Goal: Book appointment/travel/reservation

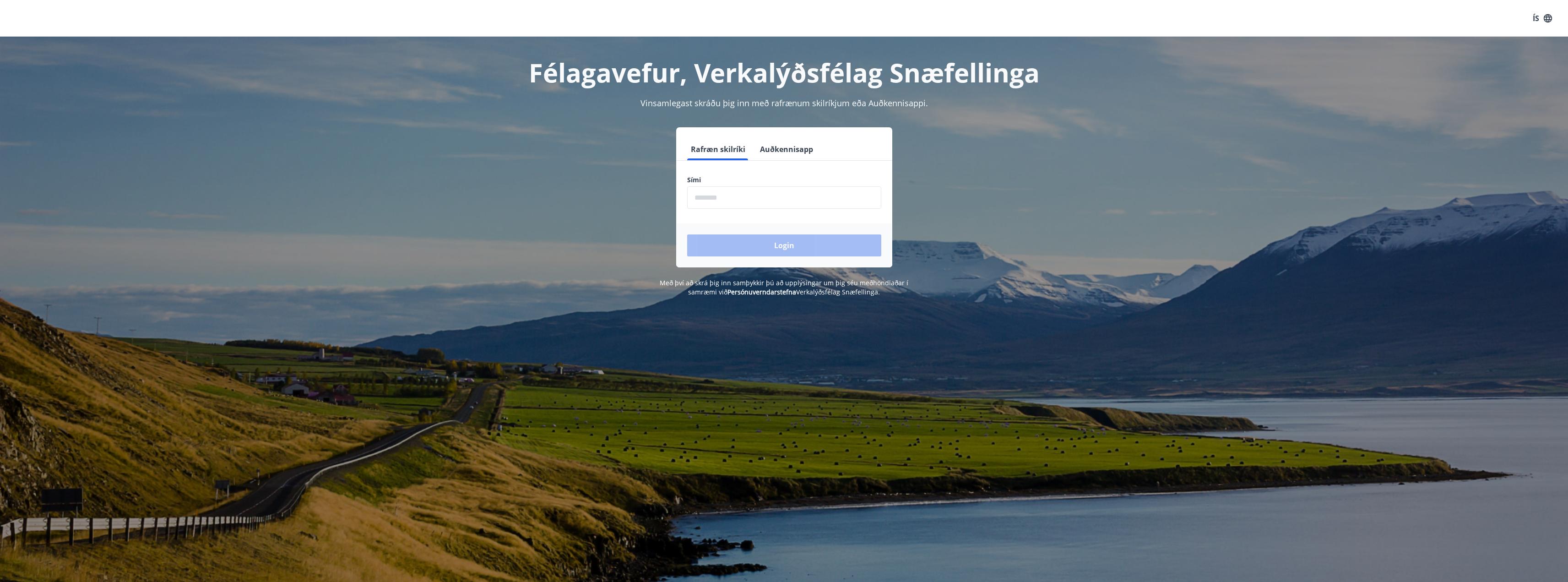
click at [769, 201] on input "phone" at bounding box center [784, 197] width 194 height 22
type input "********"
click at [774, 245] on button "Login" at bounding box center [784, 245] width 194 height 22
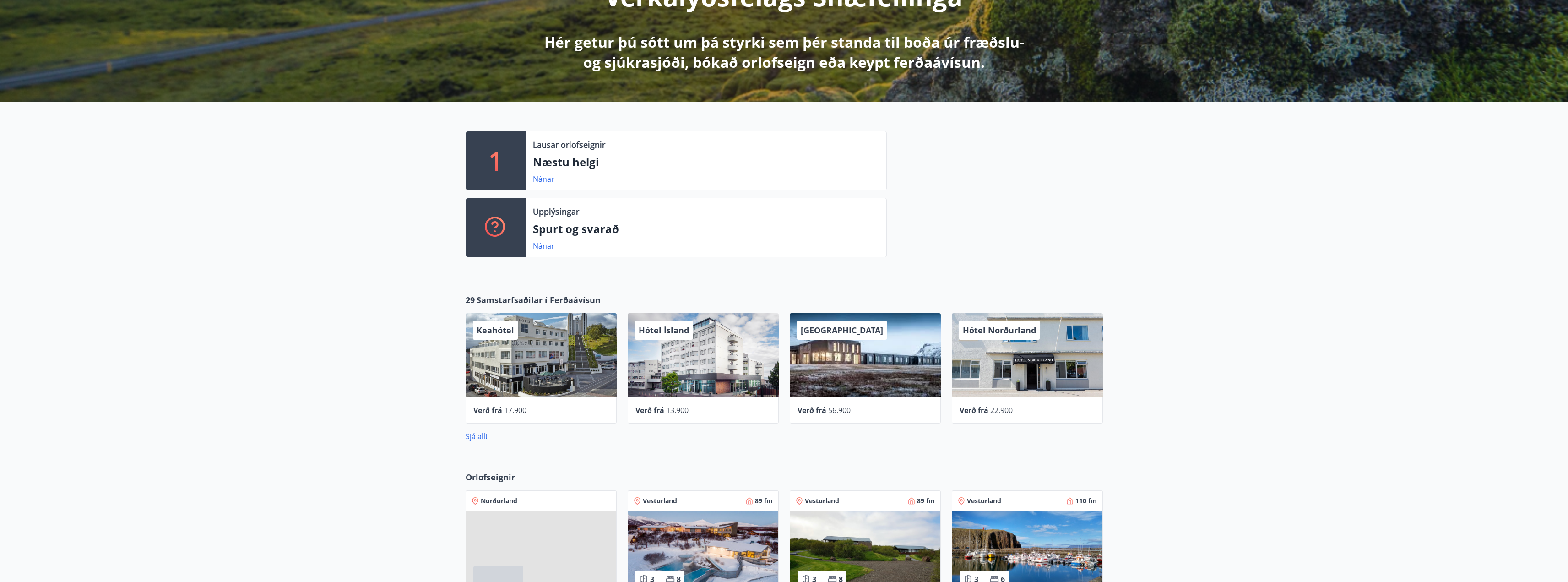
scroll to position [366, 0]
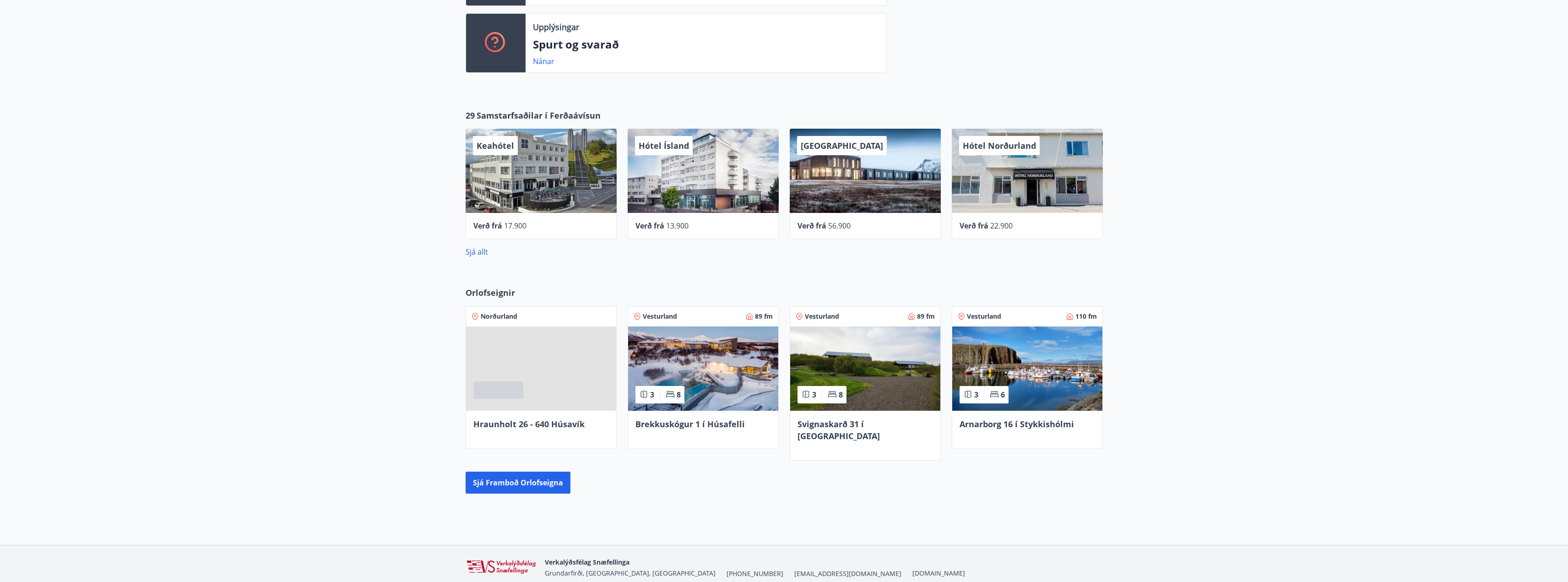
drag, startPoint x: 1272, startPoint y: 348, endPoint x: 1267, endPoint y: 352, distance: 6.4
click at [1272, 348] on div "Orlofseignir Norðurland Hraunholt 26 - 640 Húsavík Vesturland 89 fm 3 8 Brekkus…" at bounding box center [784, 391] width 1568 height 236
click at [664, 357] on img at bounding box center [704, 368] width 150 height 84
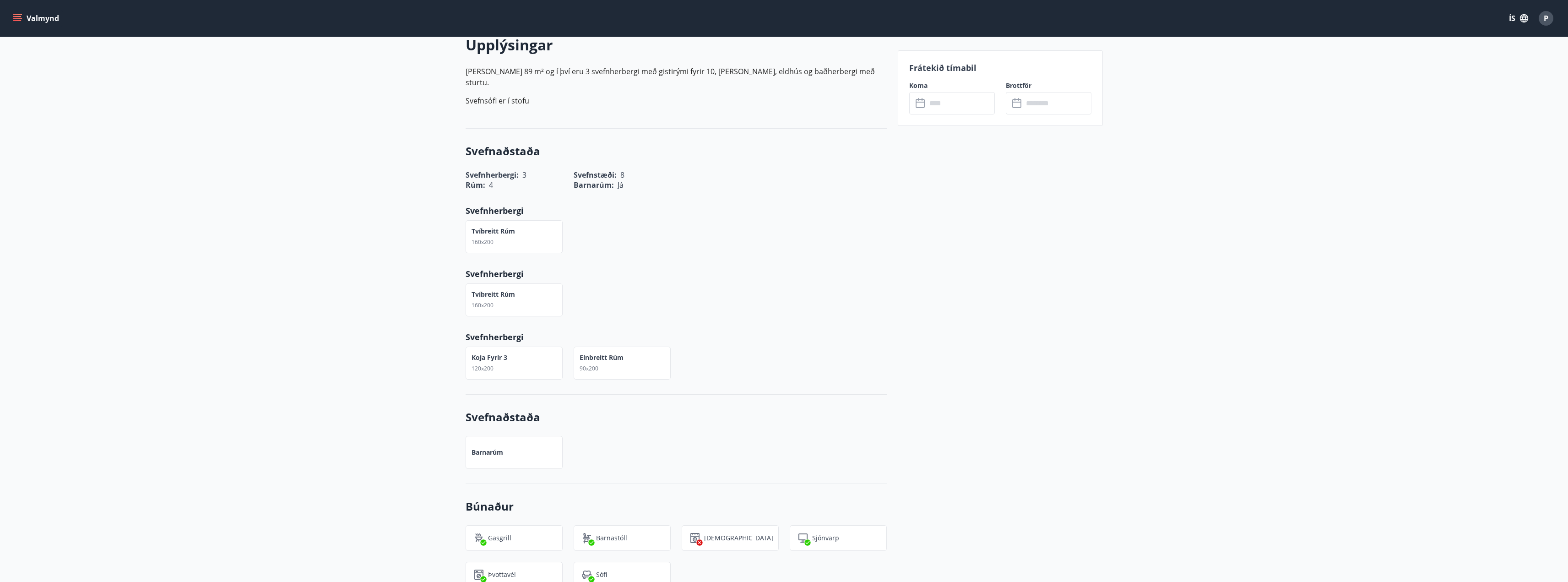
scroll to position [92, 0]
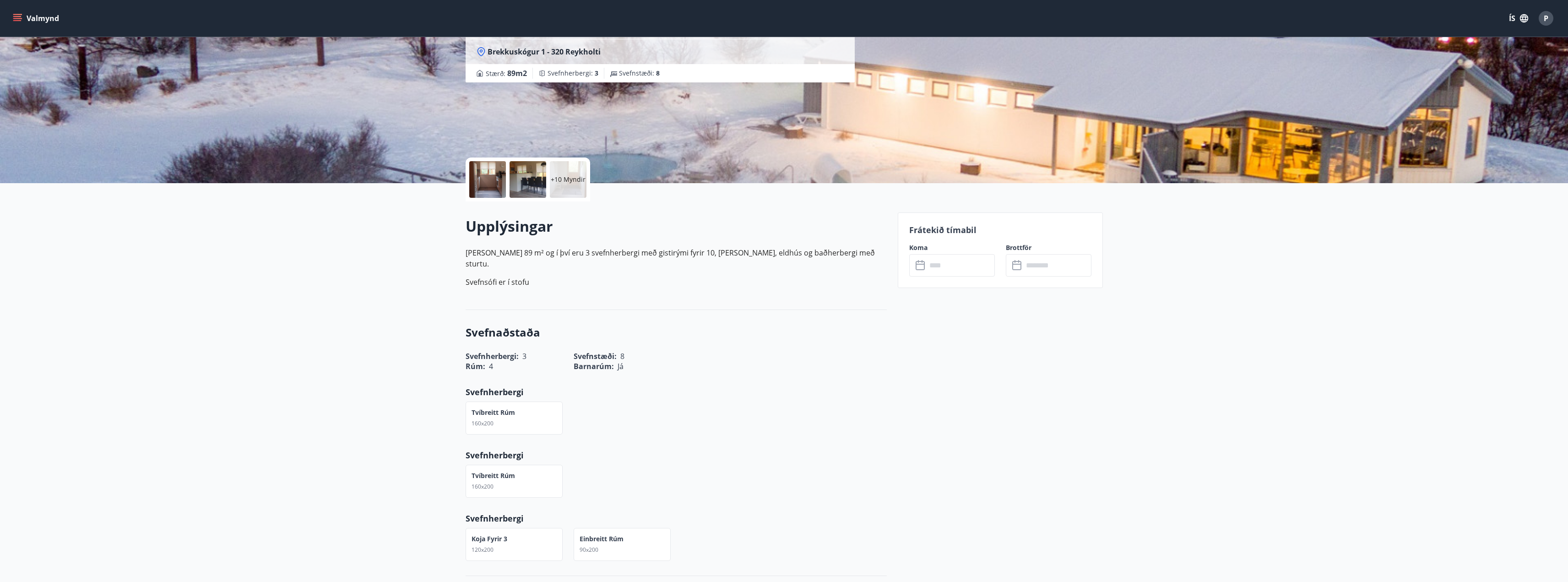
click at [950, 264] on input "text" at bounding box center [960, 265] width 68 height 22
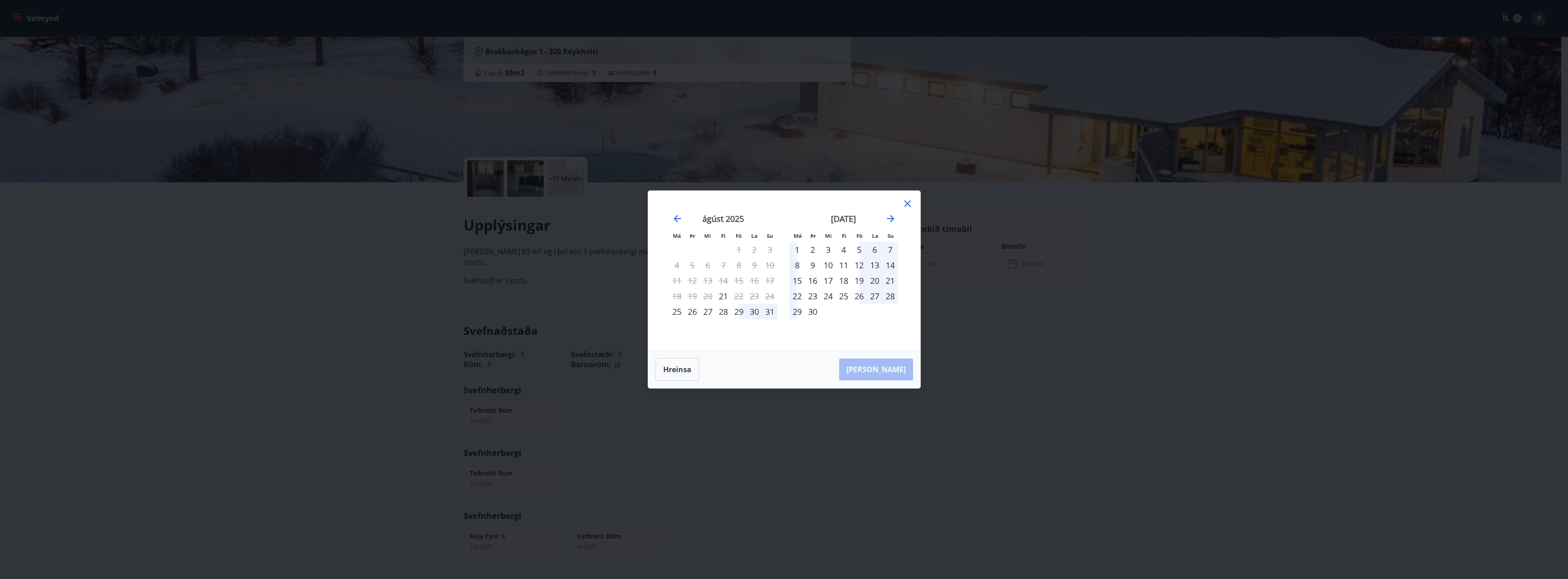
click at [861, 265] on div "12" at bounding box center [859, 265] width 16 height 16
click at [876, 262] on div "13" at bounding box center [874, 265] width 16 height 16
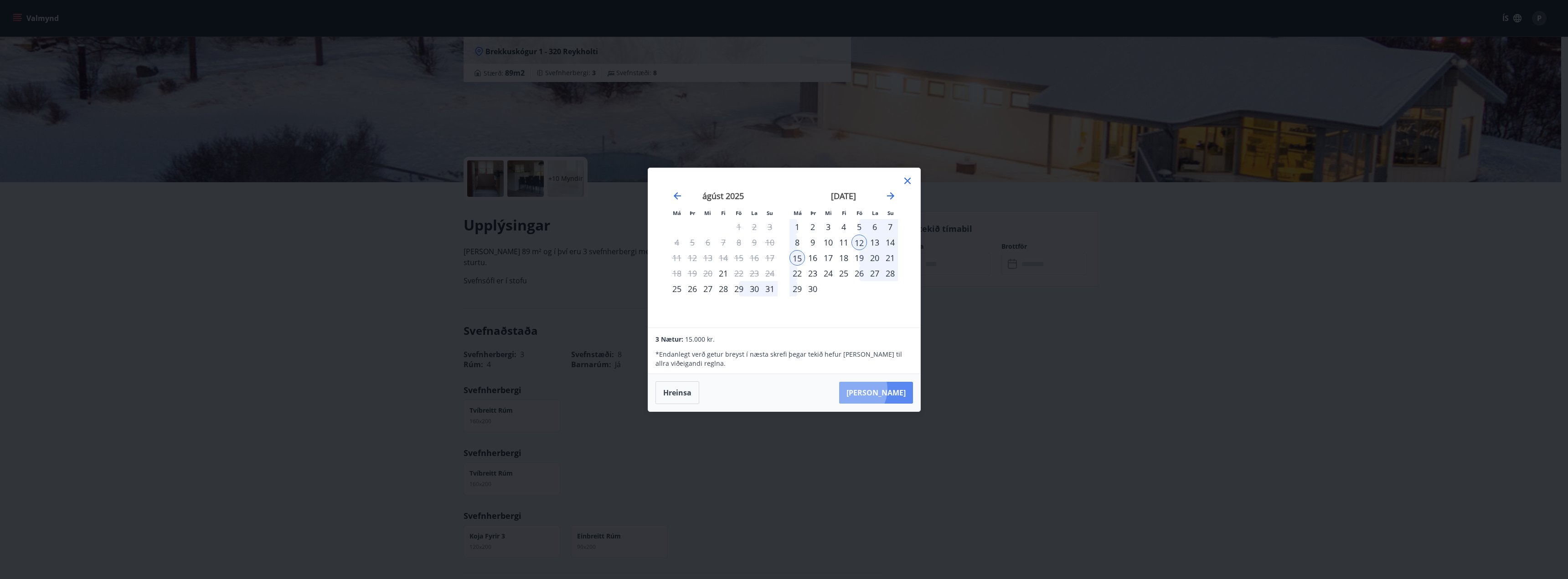
click at [880, 390] on button "Taka Frá" at bounding box center [876, 392] width 74 height 22
click at [905, 183] on icon at bounding box center [907, 181] width 7 height 7
